Goal: Communication & Community: Answer question/provide support

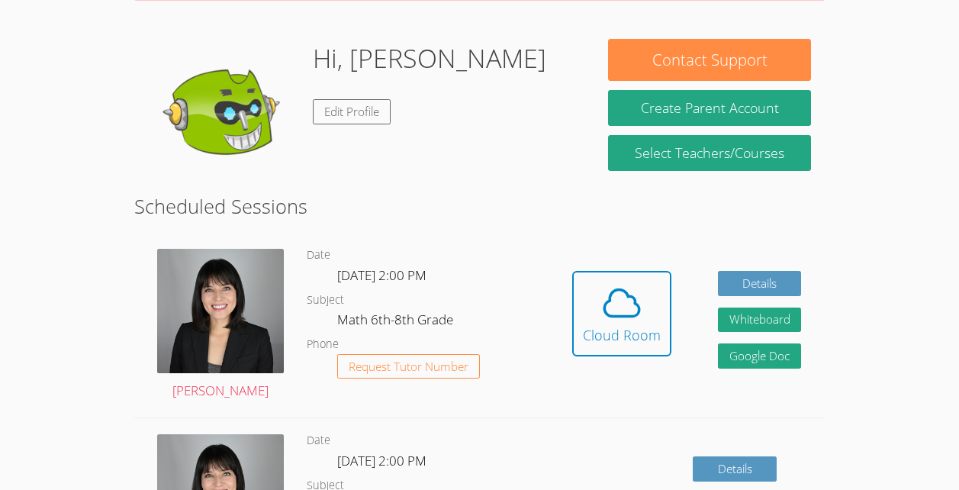
scroll to position [209, 0]
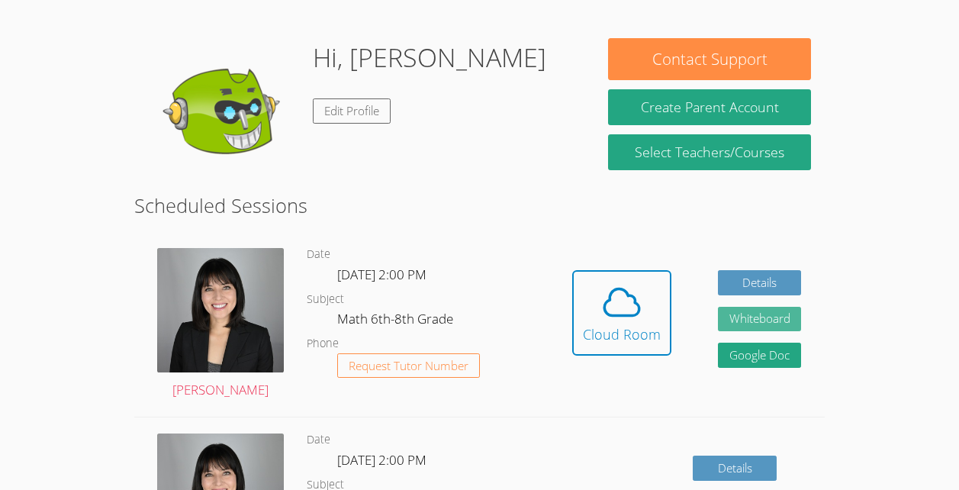
click at [784, 317] on button "Whiteboard" at bounding box center [760, 319] width 84 height 25
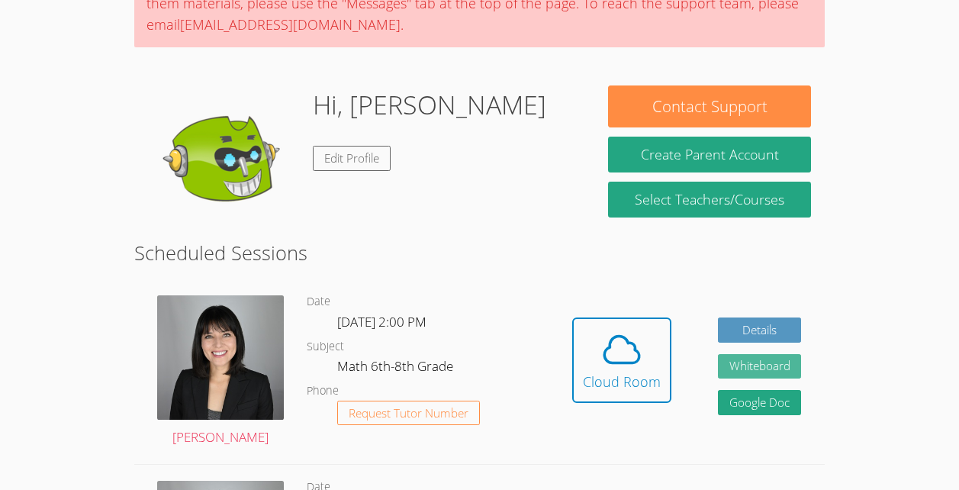
scroll to position [162, 0]
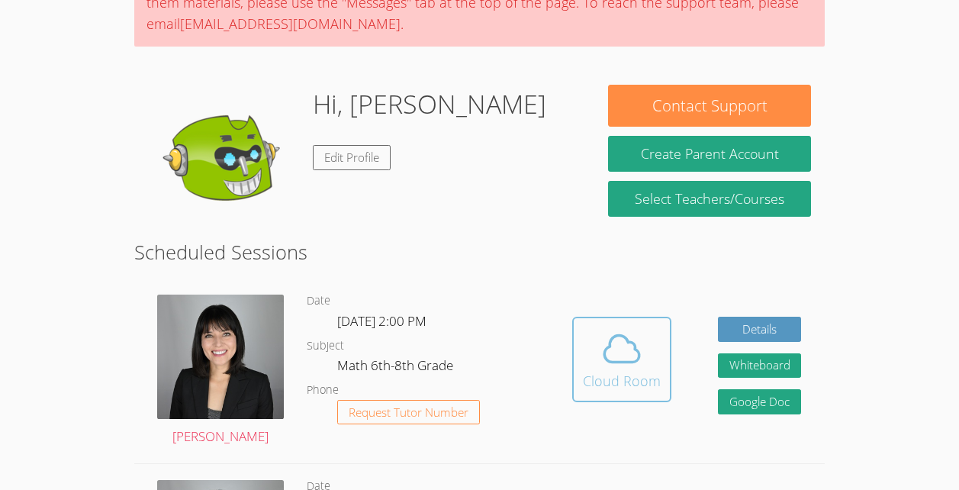
click at [643, 368] on span at bounding box center [622, 348] width 78 height 43
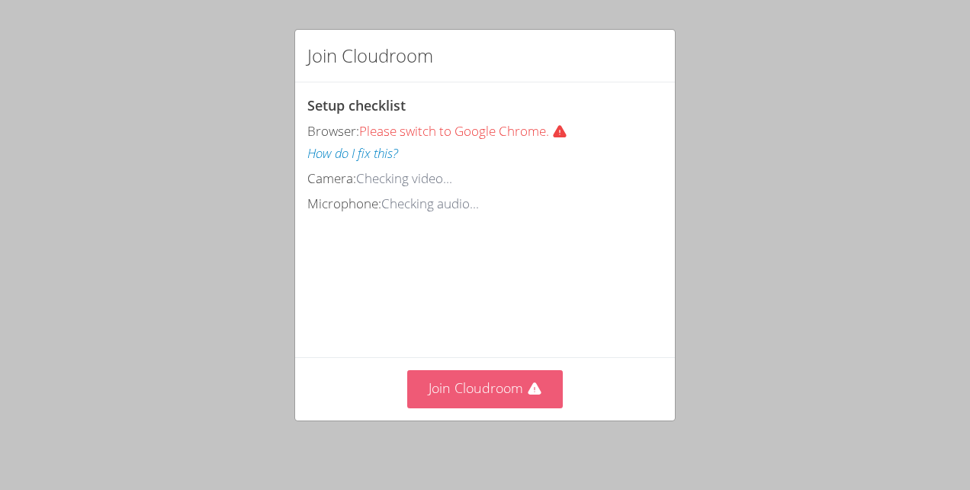
click at [496, 384] on button "Join Cloudroom" at bounding box center [485, 388] width 156 height 37
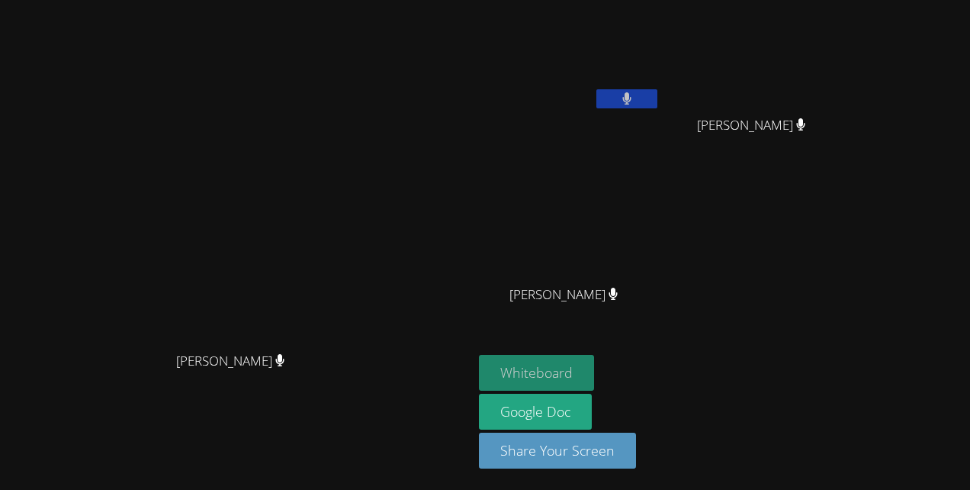
click at [467, 381] on div "[PERSON_NAME]" at bounding box center [236, 374] width 461 height 61
click at [594, 371] on button "Whiteboard" at bounding box center [536, 373] width 115 height 36
click at [632, 98] on icon at bounding box center [627, 98] width 9 height 13
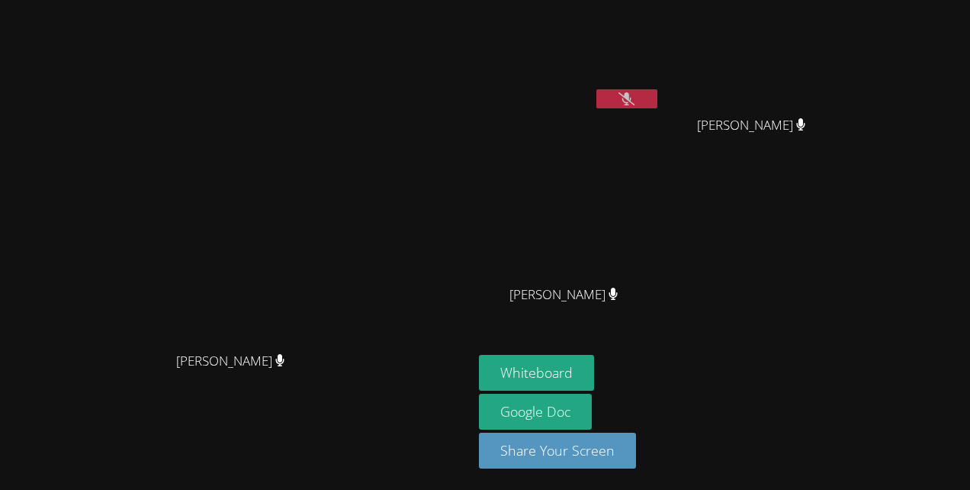
click at [661, 82] on video at bounding box center [570, 57] width 182 height 102
click at [635, 92] on icon at bounding box center [627, 98] width 16 height 13
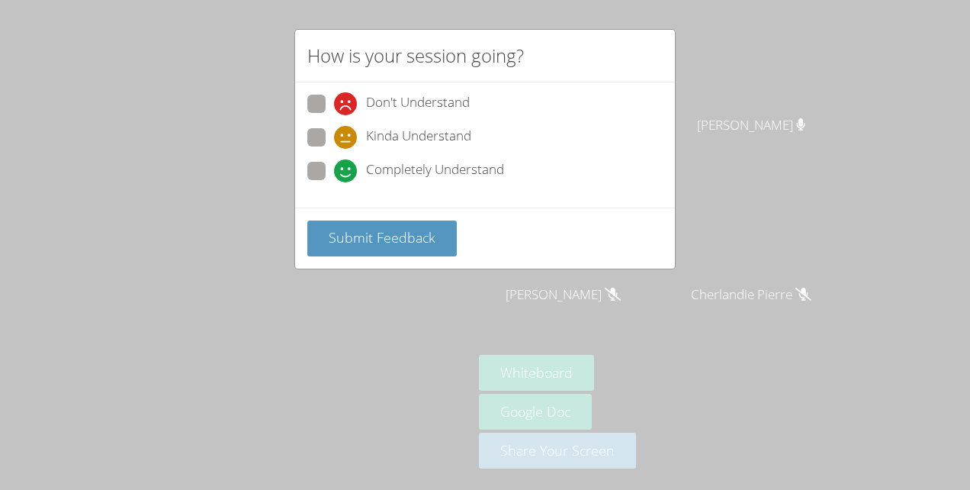
click at [338, 177] on icon at bounding box center [345, 170] width 23 height 23
click at [338, 175] on input "Completely Understand" at bounding box center [340, 168] width 13 height 13
radio input "true"
click at [377, 233] on span "Submit Feedback" at bounding box center [382, 237] width 107 height 18
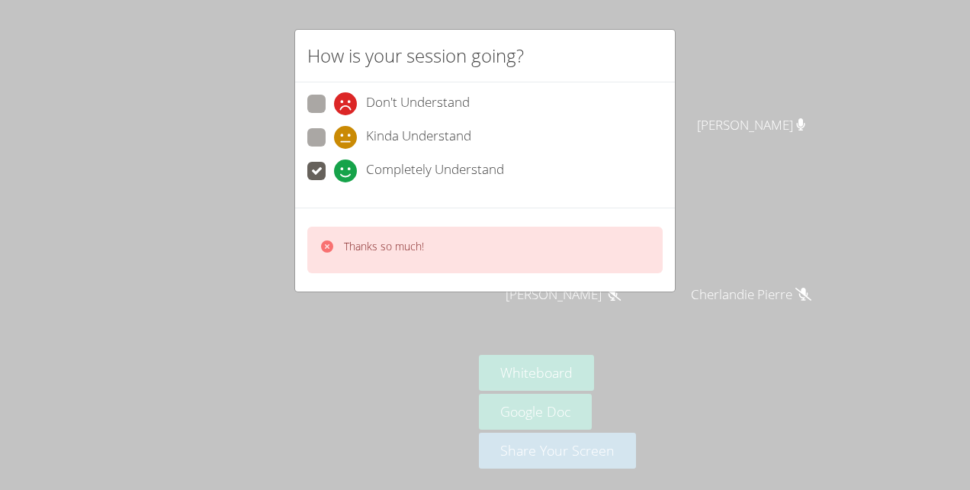
click at [329, 249] on icon at bounding box center [327, 246] width 12 height 12
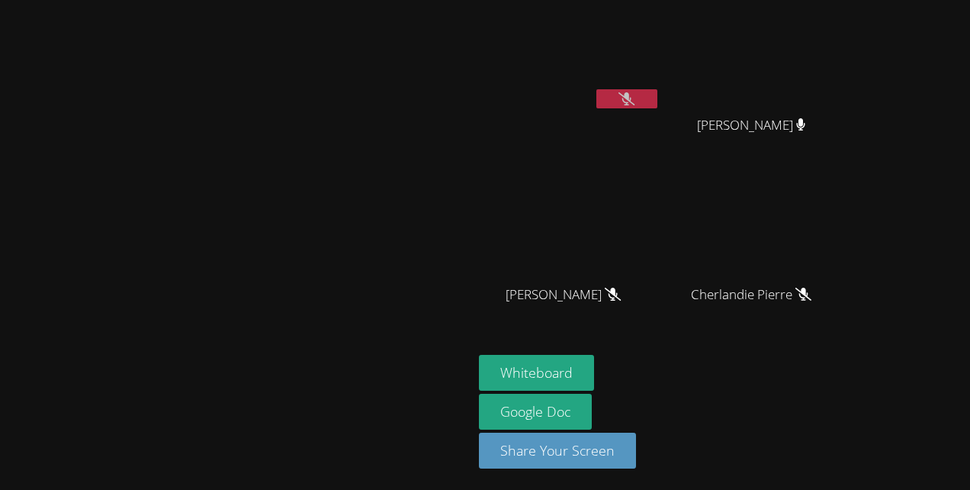
click at [635, 96] on icon at bounding box center [627, 98] width 16 height 13
click at [636, 98] on button at bounding box center [627, 98] width 61 height 19
click at [658, 105] on button at bounding box center [627, 98] width 61 height 19
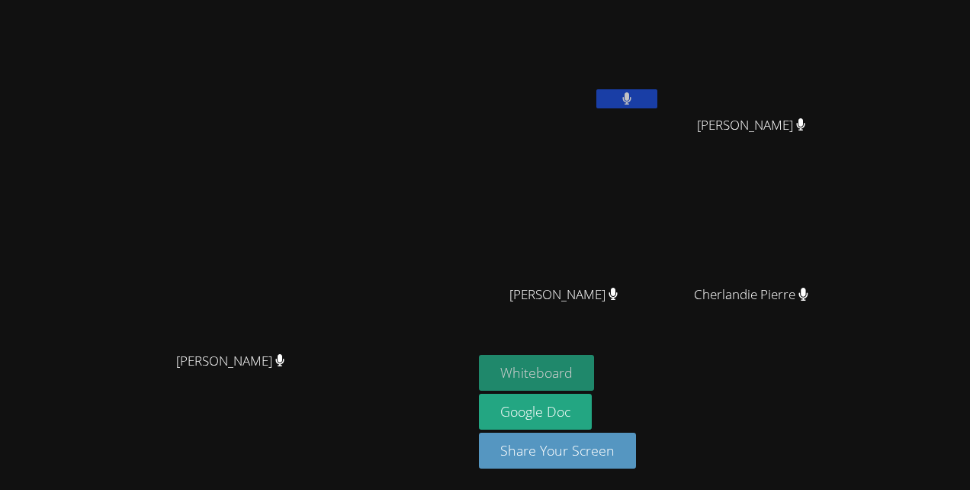
click at [594, 357] on button "Whiteboard" at bounding box center [536, 373] width 115 height 36
click at [594, 362] on button "Whiteboard" at bounding box center [536, 373] width 115 height 36
